Goal: Task Accomplishment & Management: Use online tool/utility

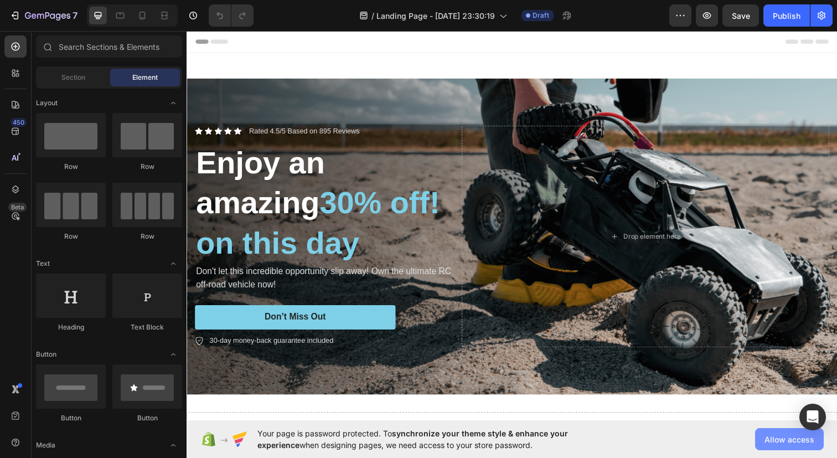
click at [772, 438] on span "Allow access" at bounding box center [789, 439] width 50 height 12
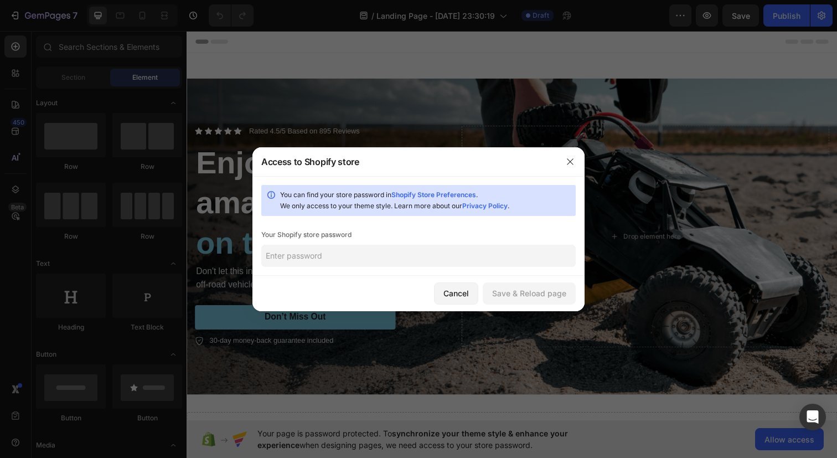
click at [506, 252] on input "text" at bounding box center [418, 256] width 314 height 22
type input "Xuanhoa2401"
click at [555, 292] on div "Save & Reload page" at bounding box center [529, 293] width 74 height 12
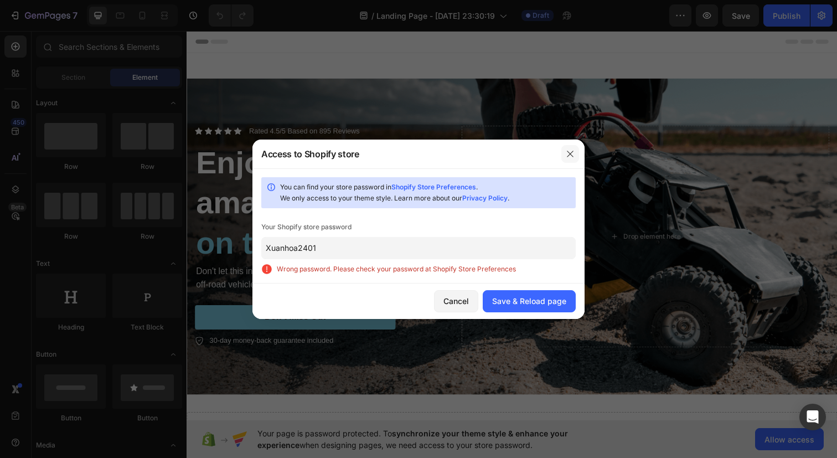
click at [564, 152] on button "button" at bounding box center [570, 154] width 18 height 18
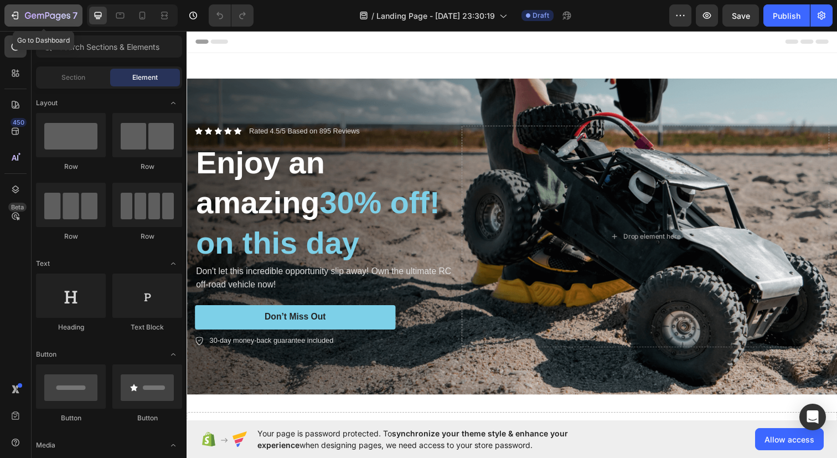
click at [23, 15] on div "7" at bounding box center [43, 15] width 68 height 13
click at [293, 49] on div "Header" at bounding box center [518, 41] width 646 height 22
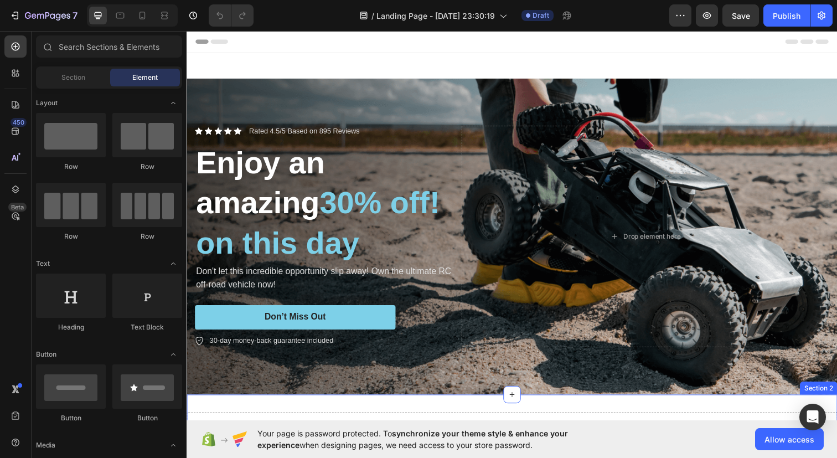
click at [308, 414] on div "Drop element here Section 2" at bounding box center [519, 436] width 664 height 69
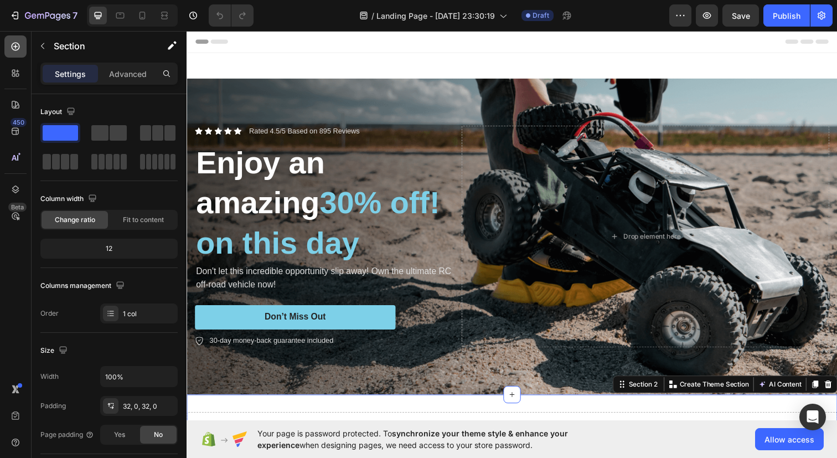
click at [19, 46] on icon at bounding box center [15, 46] width 11 height 11
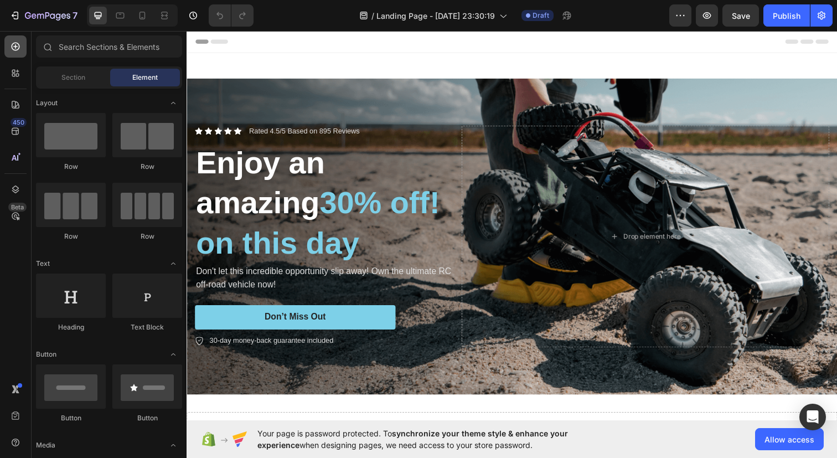
click at [19, 46] on icon at bounding box center [15, 46] width 11 height 11
click at [86, 78] on div "Section" at bounding box center [73, 78] width 70 height 18
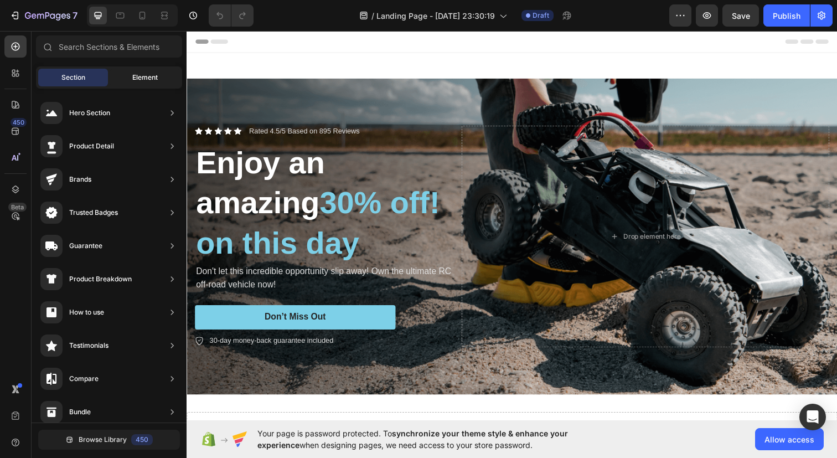
click at [132, 75] on span "Element" at bounding box center [144, 78] width 25 height 10
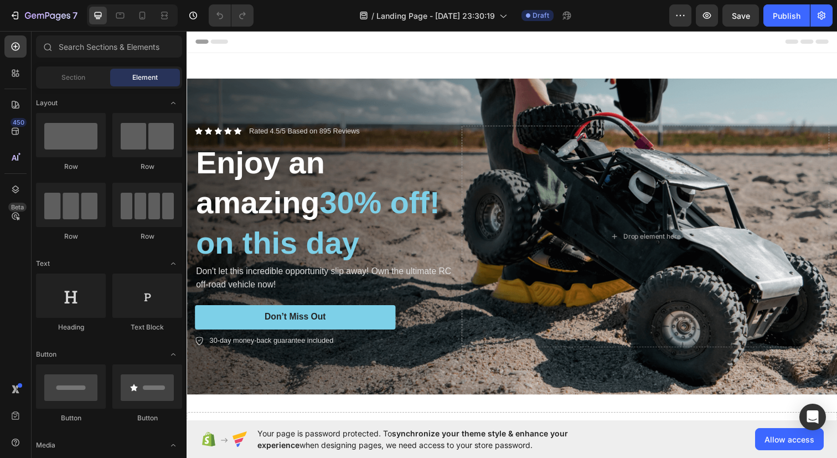
click at [279, 100] on div "Background Image" at bounding box center [519, 240] width 664 height 323
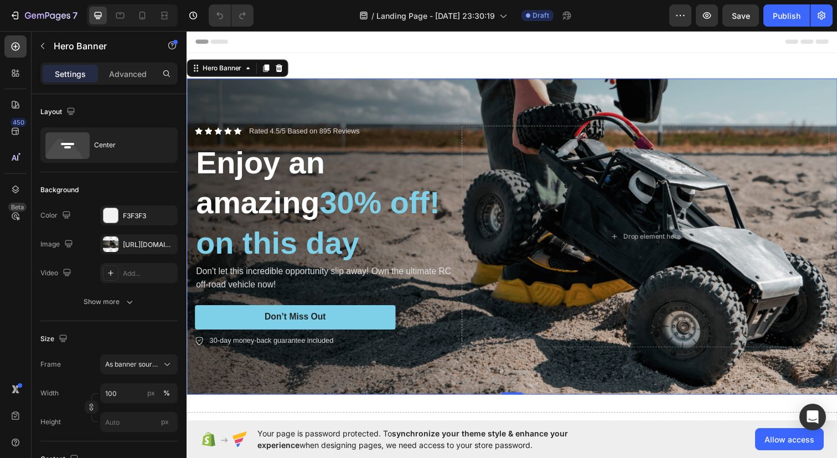
click at [361, 51] on div "Header" at bounding box center [518, 41] width 646 height 22
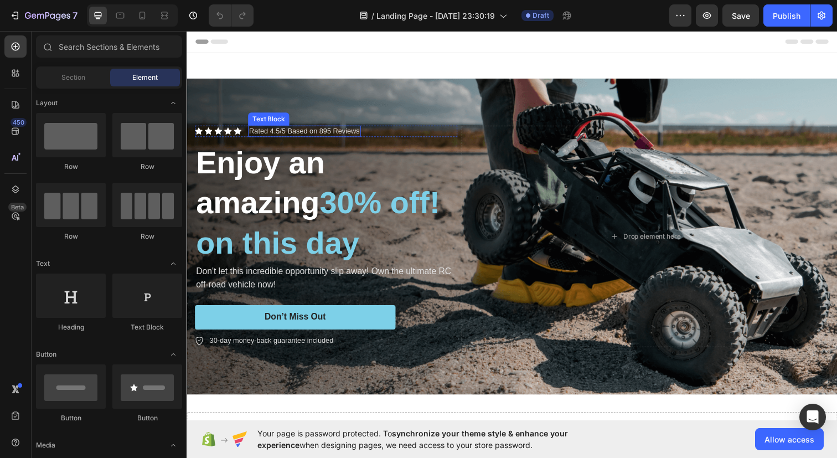
click at [258, 136] on div "Rated 4.5/5 Based on 895 Reviews" at bounding box center [306, 133] width 115 height 12
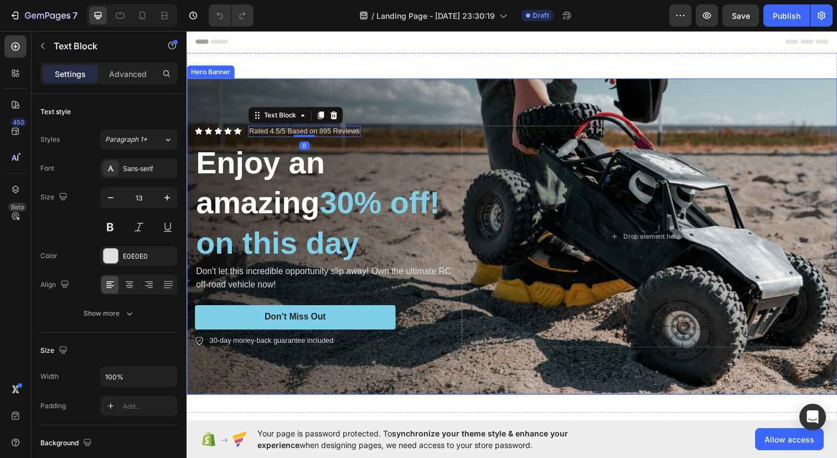
click at [246, 94] on div "Background Image" at bounding box center [519, 240] width 664 height 323
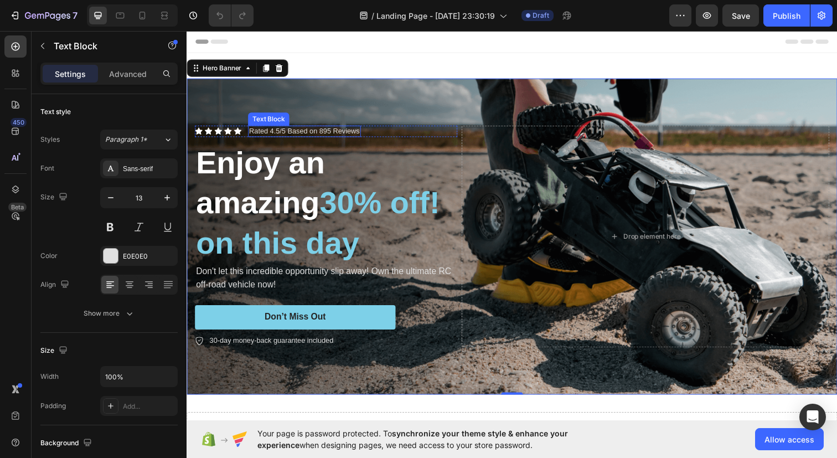
click at [270, 128] on p "Rated 4.5/5 Based on 895 Reviews" at bounding box center [306, 132] width 113 height 9
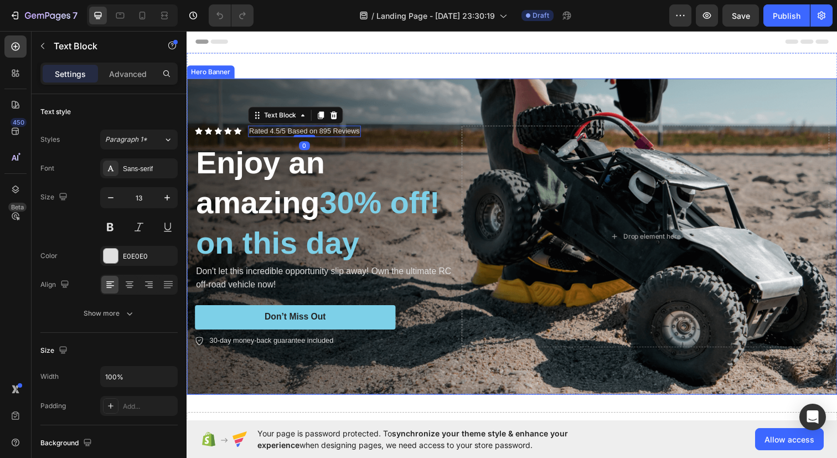
click at [246, 99] on div "Background Image" at bounding box center [519, 240] width 664 height 323
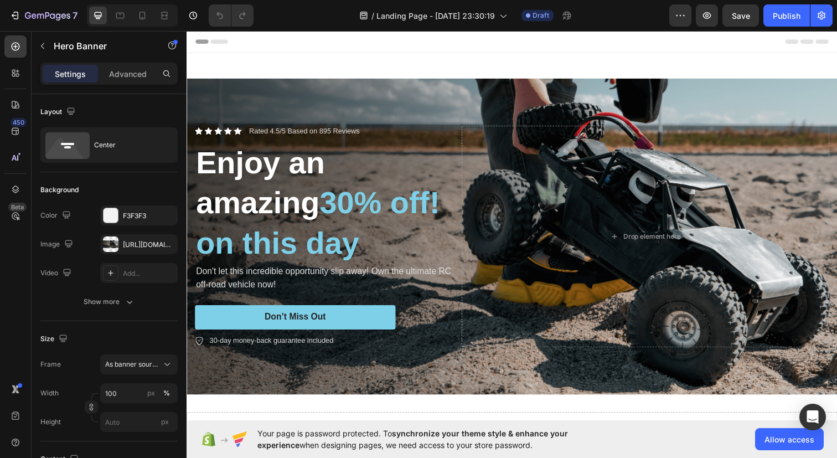
click at [319, 41] on div "Header" at bounding box center [518, 41] width 646 height 22
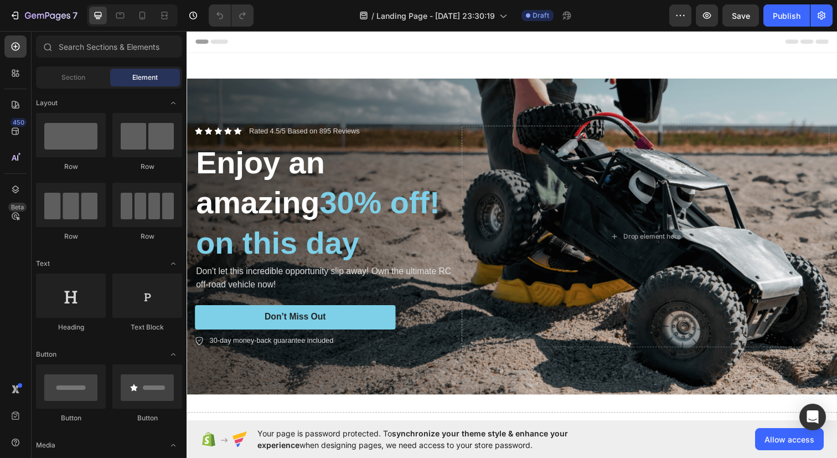
click at [306, 89] on div "Background Image" at bounding box center [519, 240] width 664 height 323
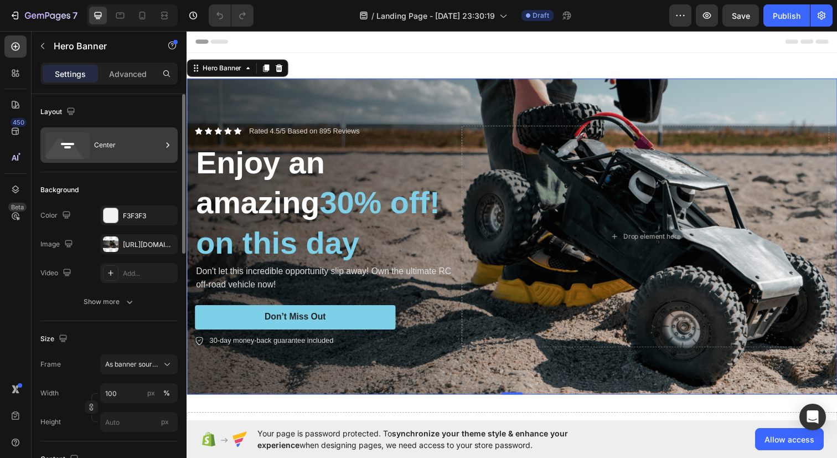
click at [127, 146] on div "Center" at bounding box center [128, 144] width 68 height 25
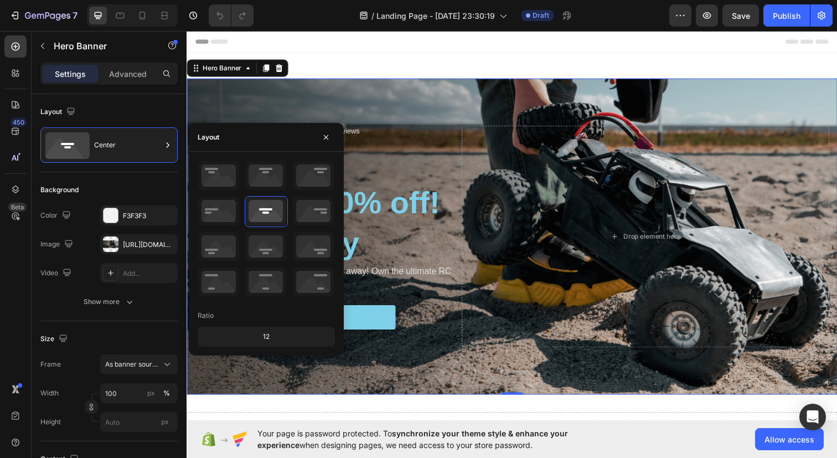
click at [267, 335] on div "12" at bounding box center [266, 336] width 133 height 15
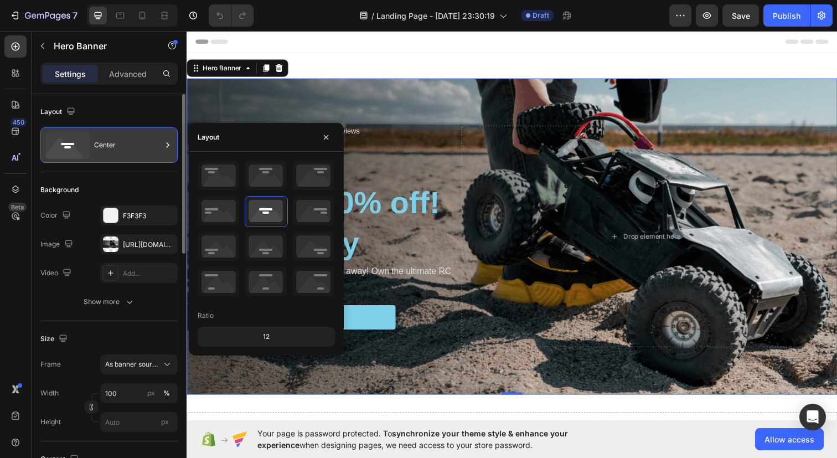
click at [141, 149] on div "Center" at bounding box center [128, 144] width 68 height 25
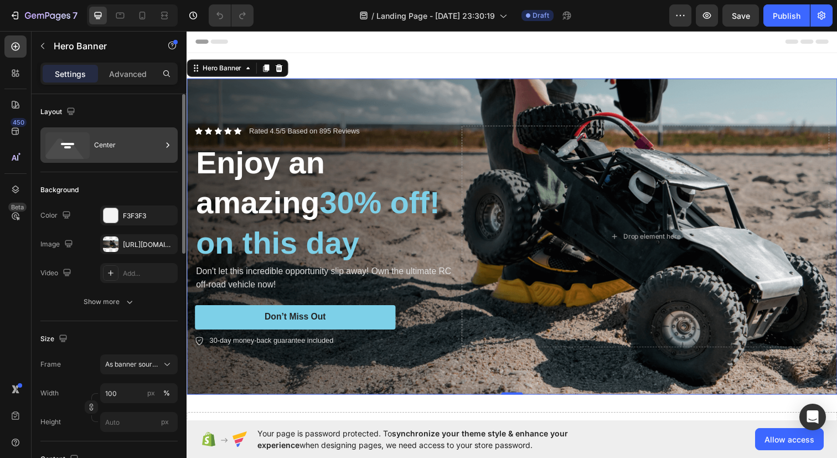
click at [141, 149] on div "Center" at bounding box center [128, 144] width 68 height 25
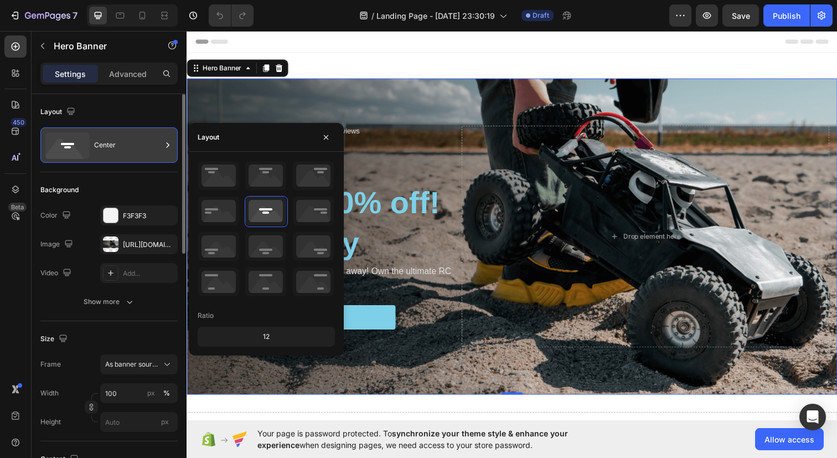
click at [141, 149] on div "Center" at bounding box center [128, 144] width 68 height 25
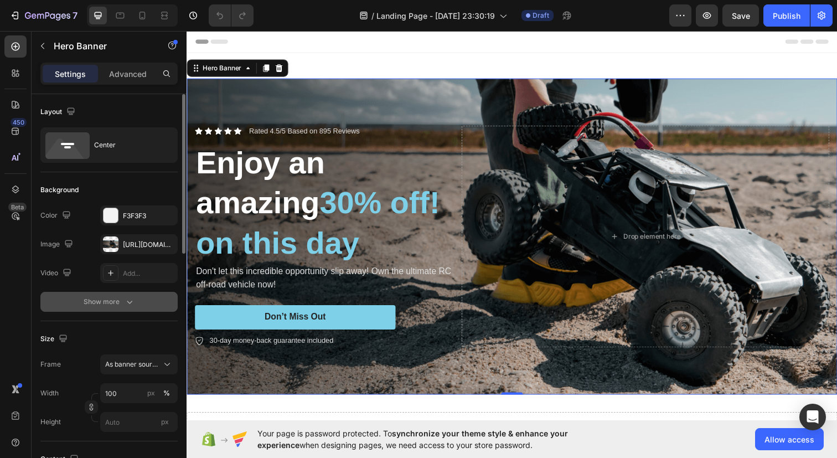
click at [103, 298] on div "Show more" at bounding box center [109, 301] width 51 height 11
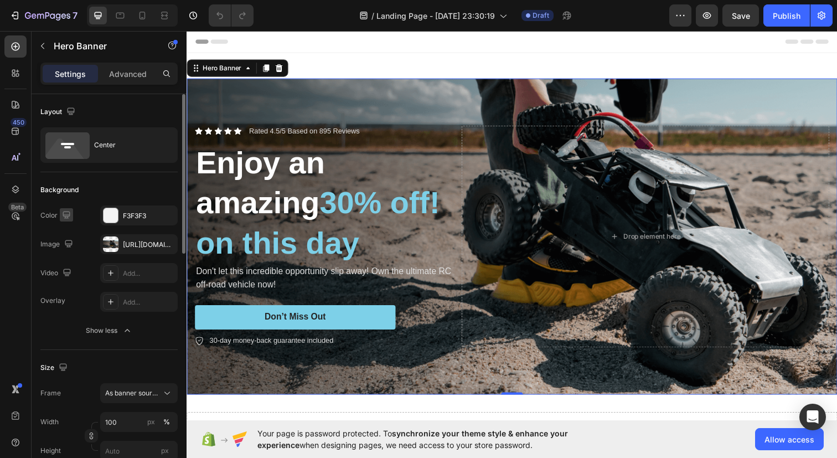
click at [71, 217] on icon "button" at bounding box center [66, 214] width 11 height 11
click at [74, 251] on button "button" at bounding box center [69, 253] width 18 height 18
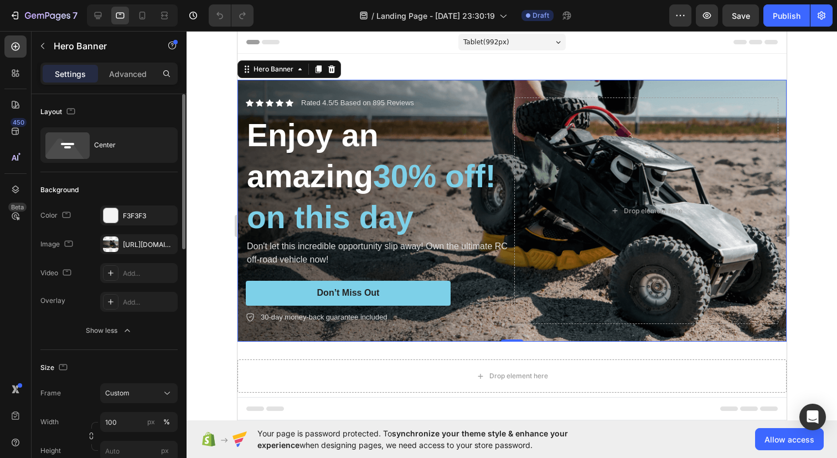
scroll to position [10, 0]
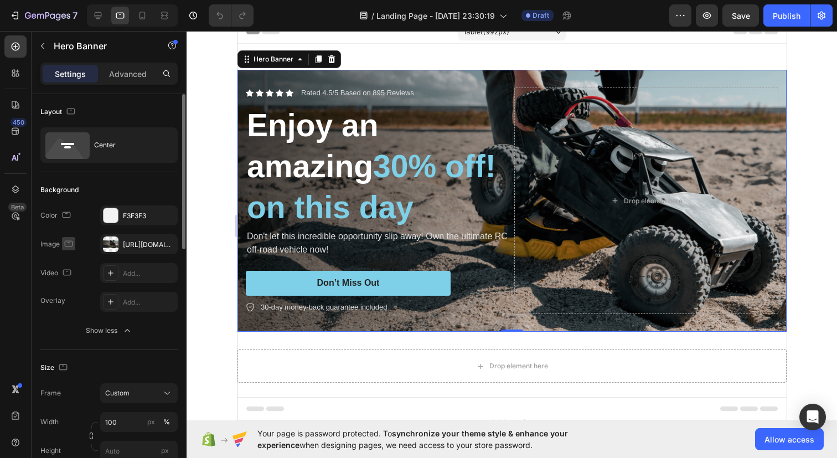
click at [68, 242] on icon "button" at bounding box center [68, 243] width 11 height 11
click at [71, 261] on icon "button" at bounding box center [70, 261] width 11 height 11
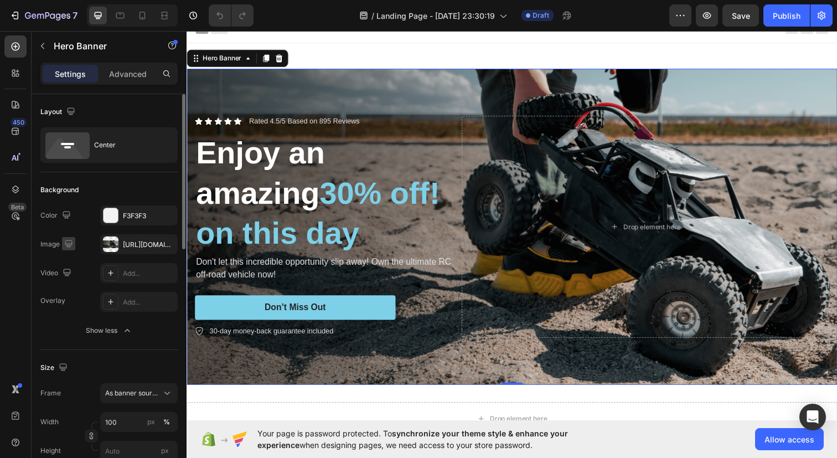
click at [66, 244] on icon "button" at bounding box center [68, 243] width 11 height 11
click at [71, 297] on icon "button" at bounding box center [71, 301] width 6 height 8
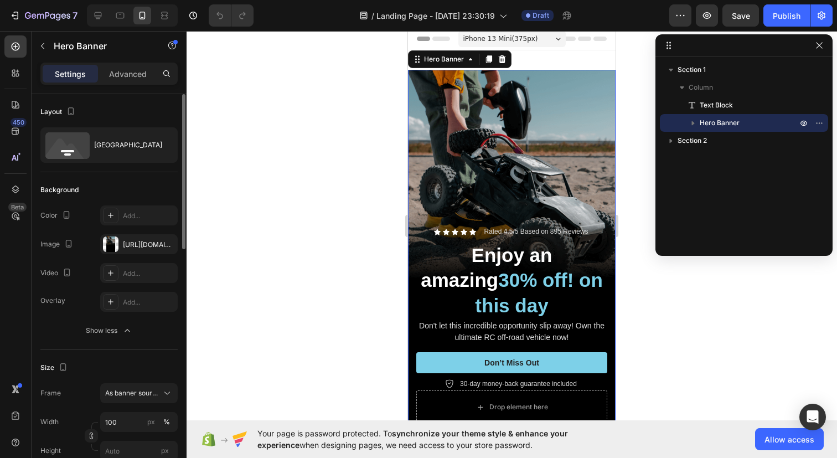
scroll to position [0, 0]
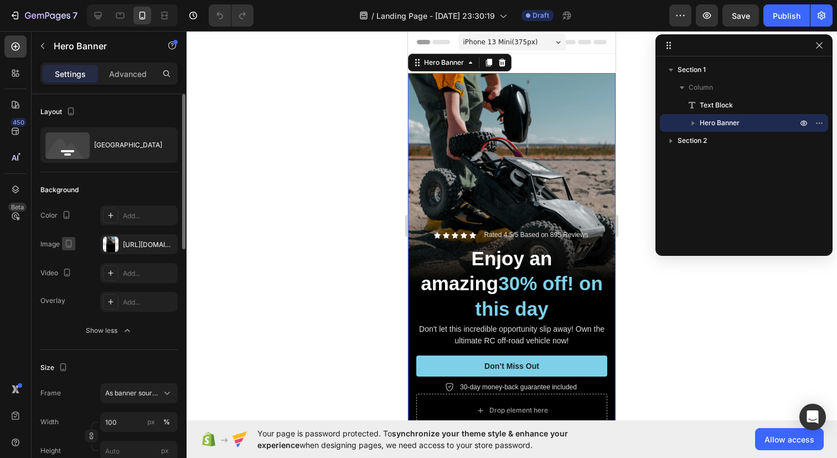
click at [69, 244] on icon "button" at bounding box center [68, 243] width 11 height 11
click at [71, 256] on icon "button" at bounding box center [70, 261] width 11 height 11
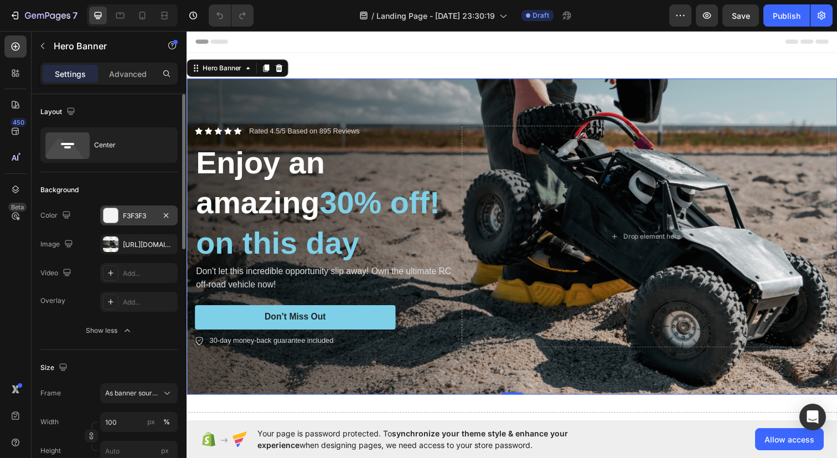
scroll to position [10, 0]
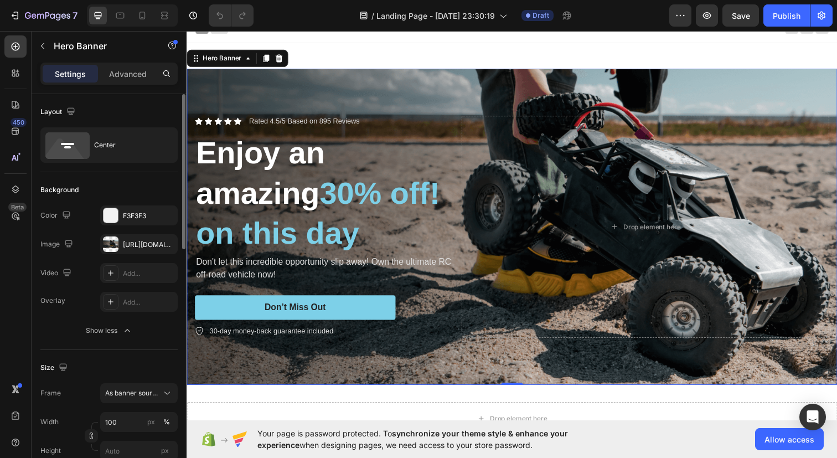
drag, startPoint x: 111, startPoint y: 179, endPoint x: 110, endPoint y: 186, distance: 7.4
click at [111, 179] on div "Background The changes might be hidden by the image and the video. Color F3F3F3…" at bounding box center [108, 261] width 137 height 178
click at [137, 18] on icon at bounding box center [142, 15] width 11 height 11
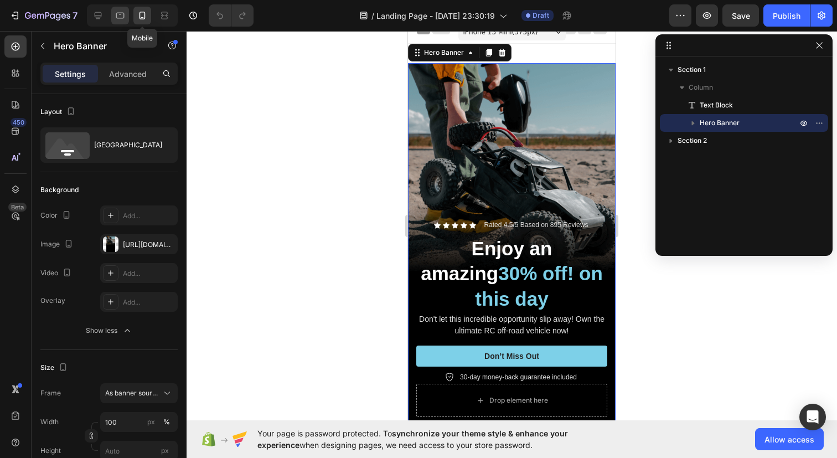
scroll to position [3, 0]
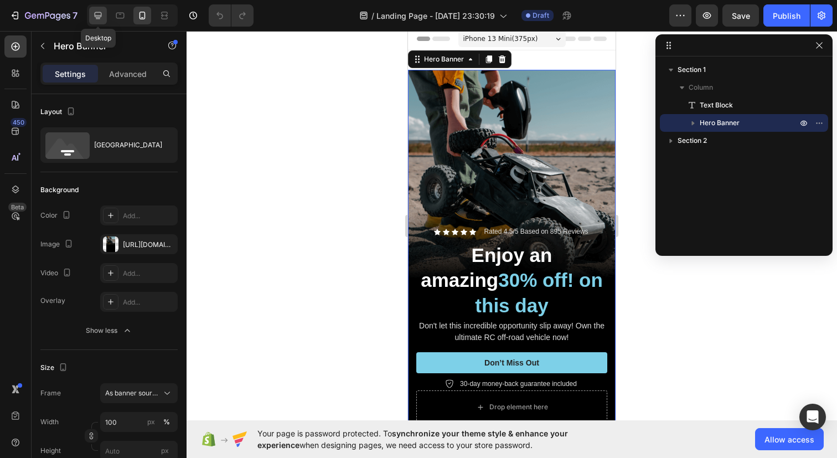
click at [103, 15] on icon at bounding box center [97, 15] width 11 height 11
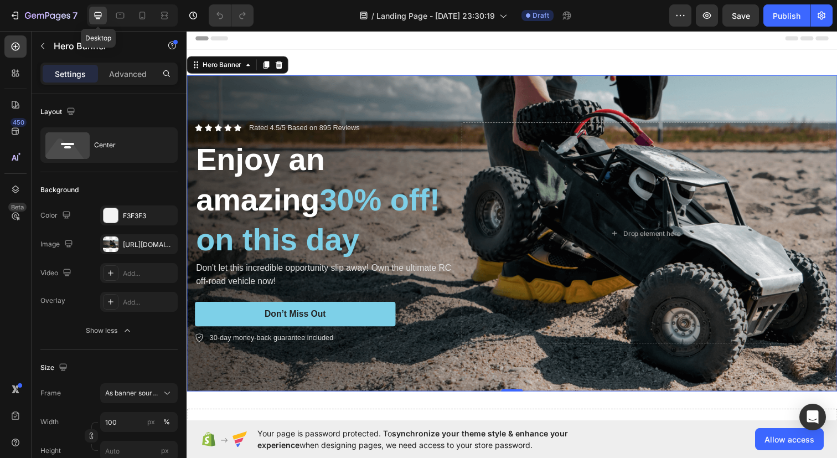
scroll to position [10, 0]
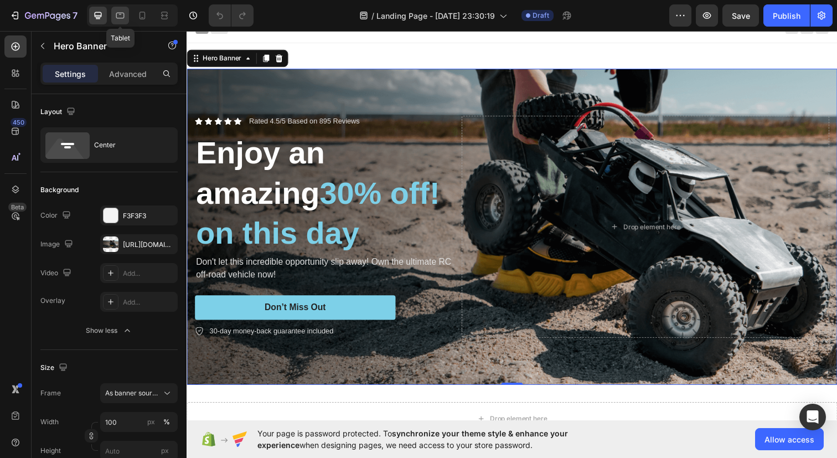
click at [118, 15] on icon at bounding box center [120, 15] width 11 height 11
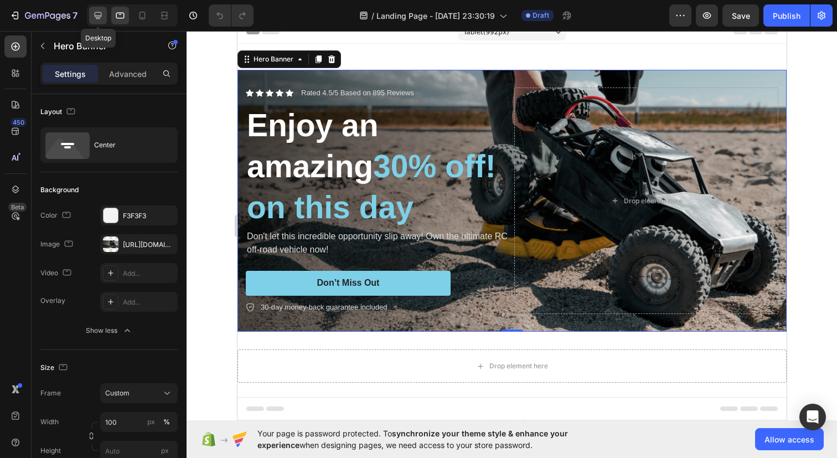
click at [106, 17] on div at bounding box center [98, 16] width 18 height 18
type input "1200"
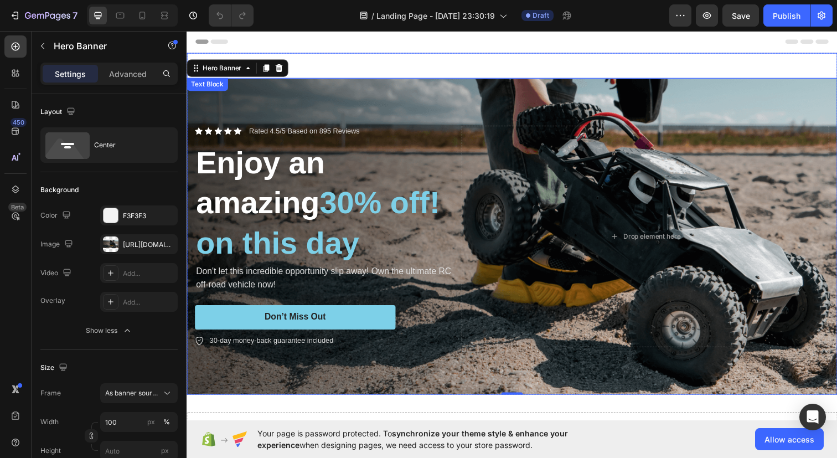
click at [379, 64] on p "Off-Road Racer" at bounding box center [519, 66] width 662 height 24
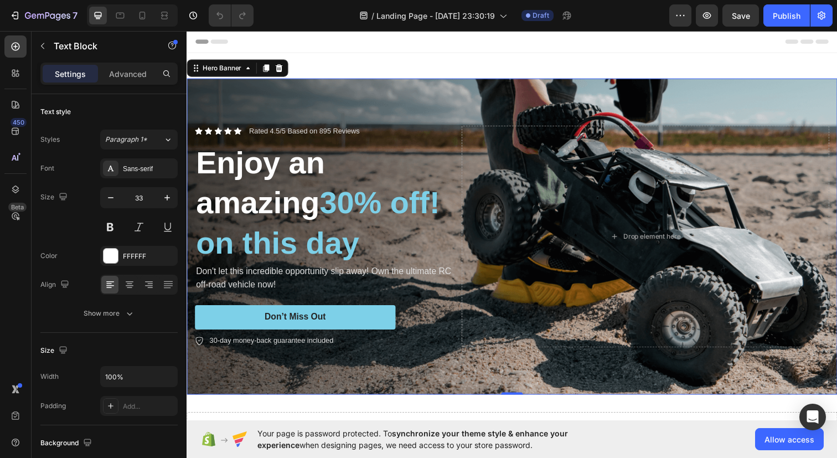
click at [386, 89] on div "Background Image" at bounding box center [519, 240] width 664 height 323
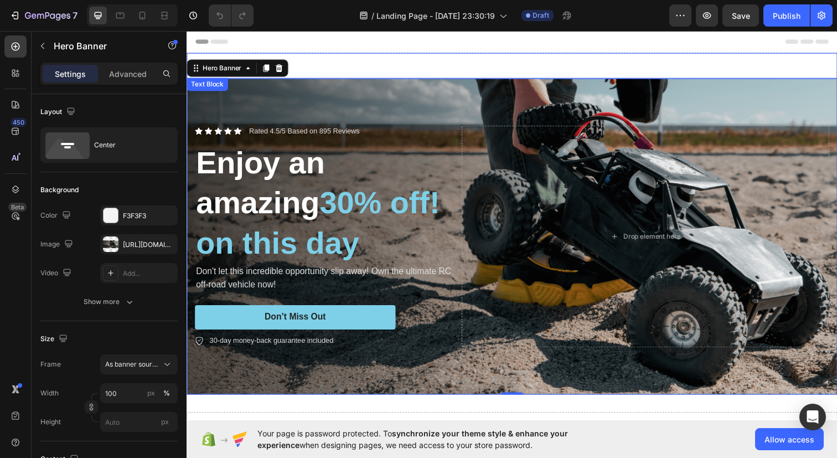
click at [408, 69] on p "Off-Road Racer" at bounding box center [519, 66] width 662 height 24
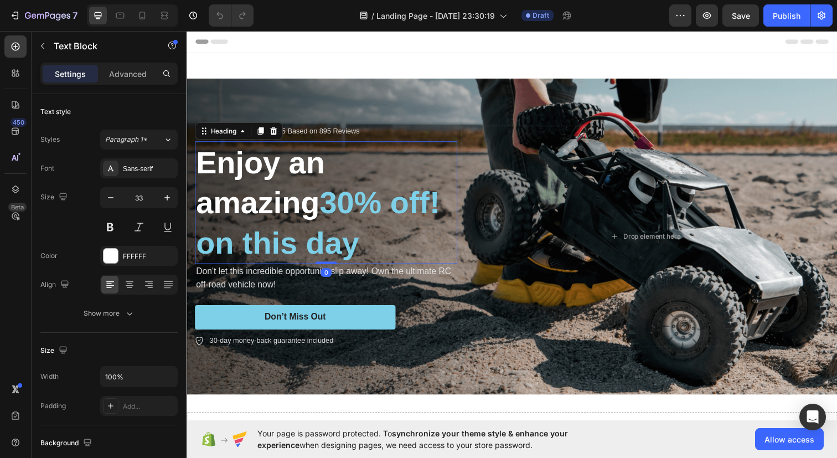
click at [244, 214] on h2 "Enjoy an amazing 30% off! on this day" at bounding box center [329, 205] width 268 height 125
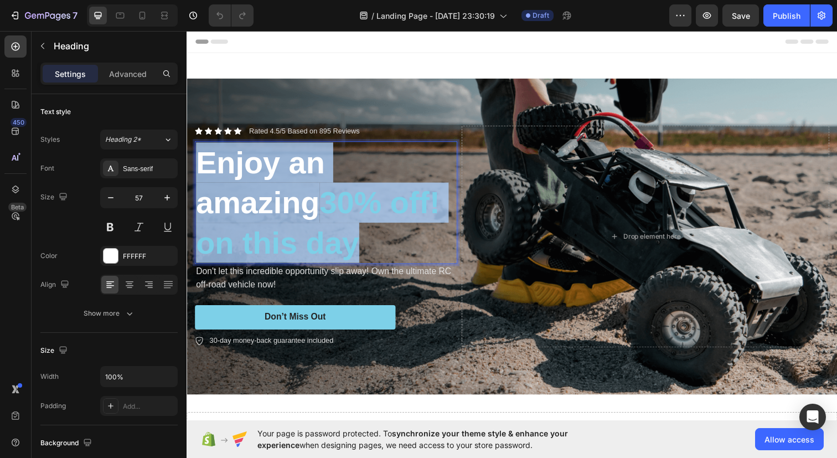
click at [244, 214] on p "Enjoy an amazing 30% off! on this day" at bounding box center [329, 205] width 266 height 123
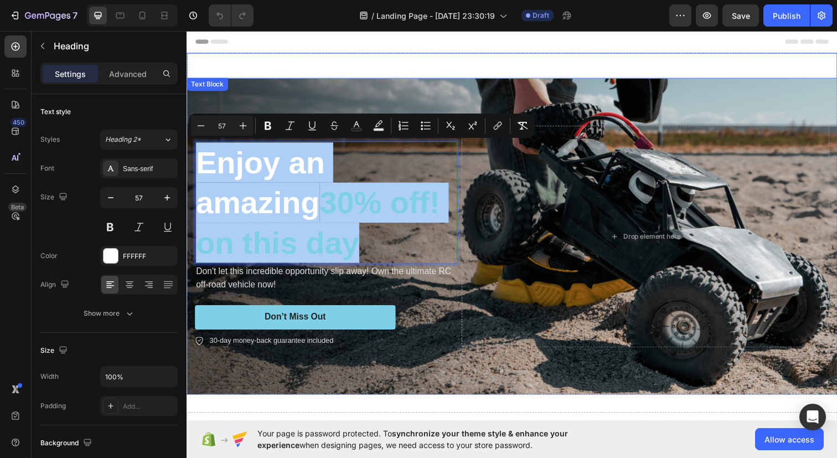
click at [327, 56] on p "Off-Road Racer" at bounding box center [519, 66] width 662 height 24
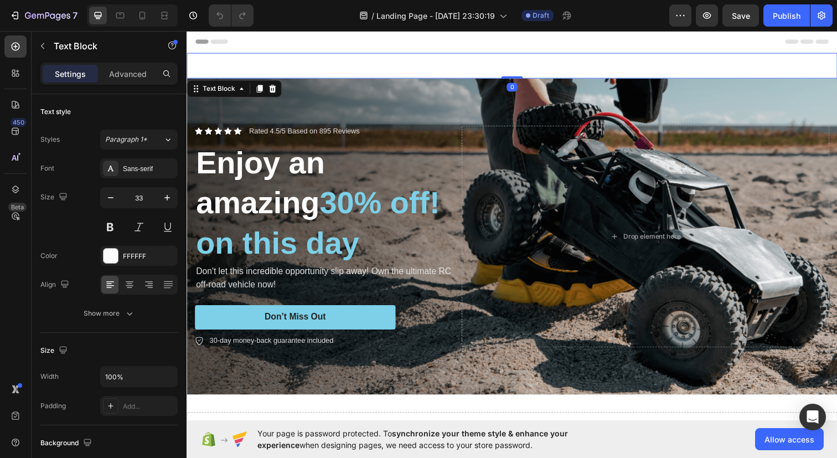
click at [29, 76] on div "450 Beta" at bounding box center [16, 244] width 32 height 427
click at [25, 76] on div at bounding box center [15, 73] width 22 height 22
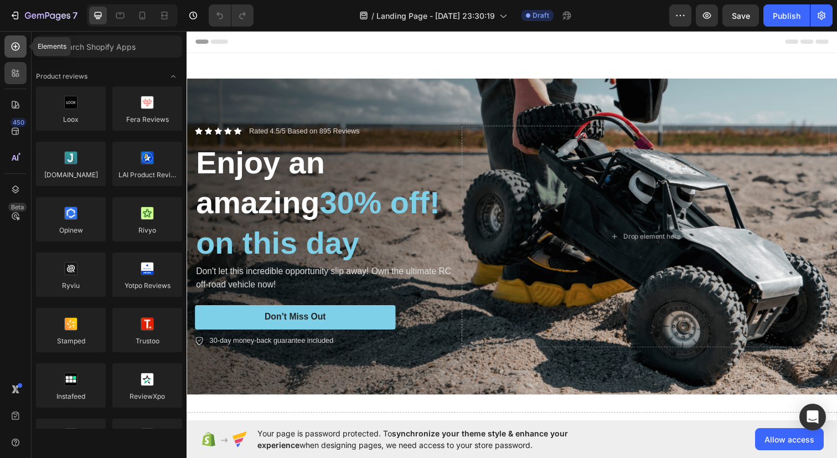
click at [11, 44] on icon at bounding box center [15, 46] width 11 height 11
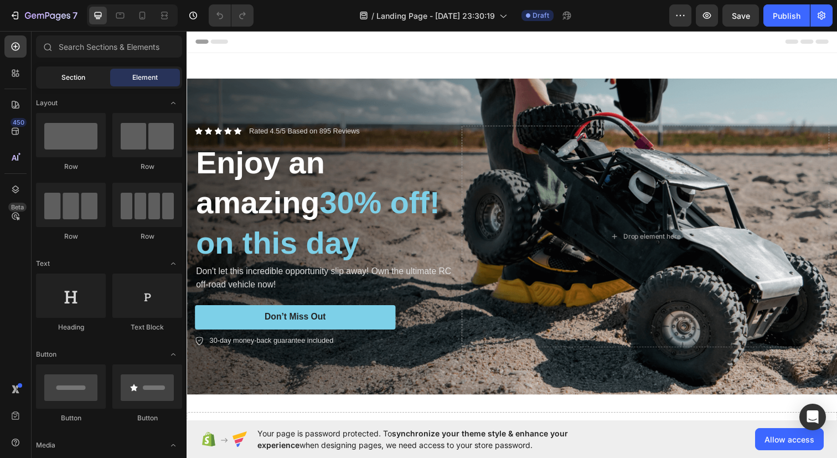
click at [80, 82] on div "Section" at bounding box center [73, 78] width 70 height 18
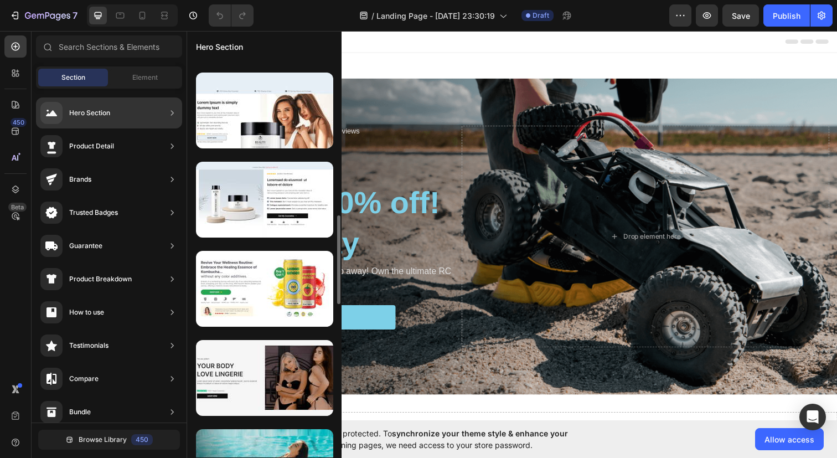
scroll to position [723, 0]
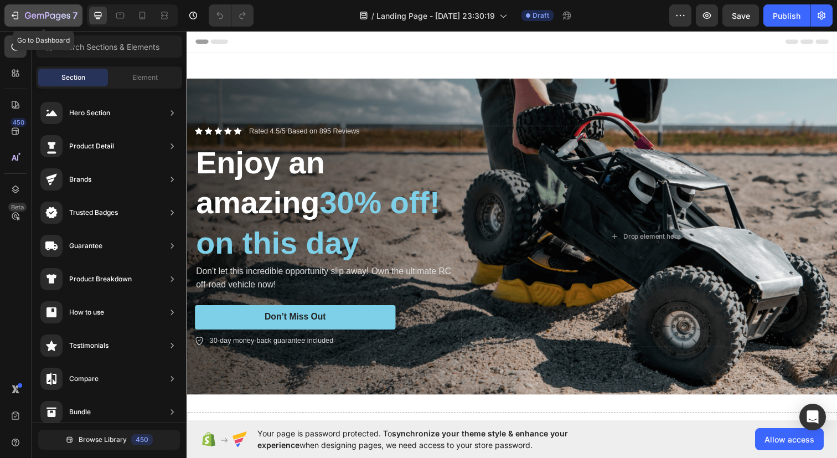
click at [22, 20] on div "7" at bounding box center [43, 15] width 68 height 13
